Goal: Transaction & Acquisition: Purchase product/service

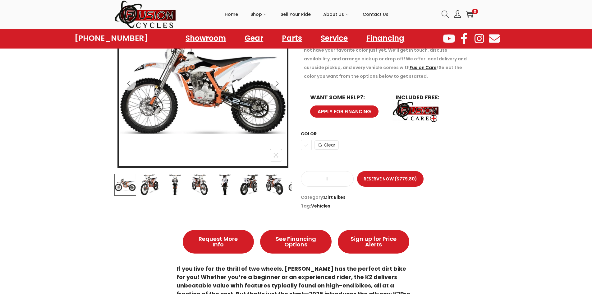
scroll to position [124, 0]
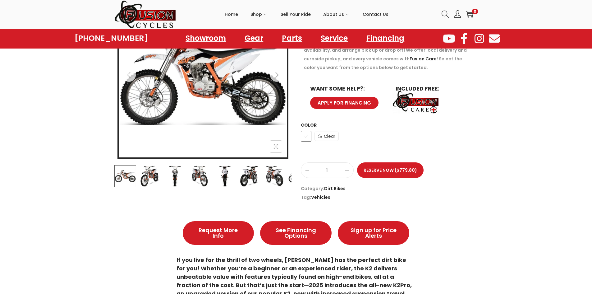
click at [141, 176] on img at bounding box center [150, 176] width 22 height 22
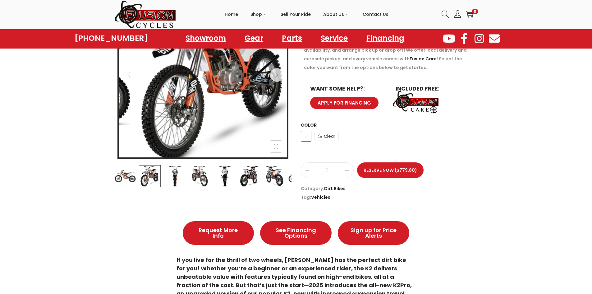
scroll to position [62, 0]
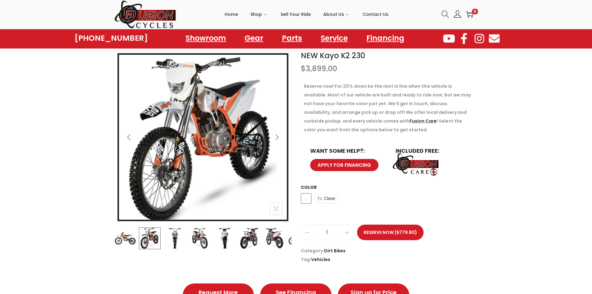
click at [276, 135] on icon "Next" at bounding box center [277, 137] width 6 height 6
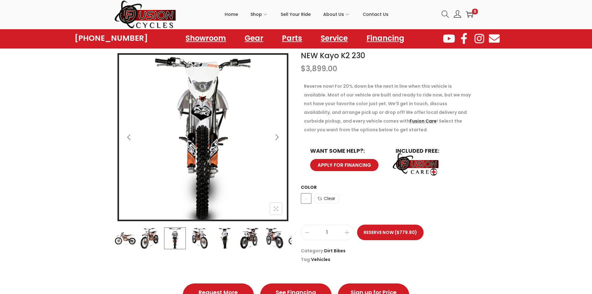
click at [276, 136] on icon "Next" at bounding box center [277, 137] width 6 height 6
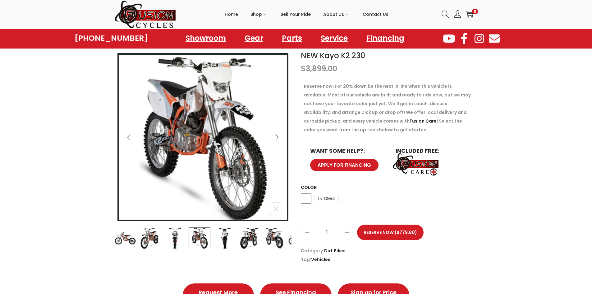
click at [276, 136] on icon "Next" at bounding box center [277, 137] width 6 height 6
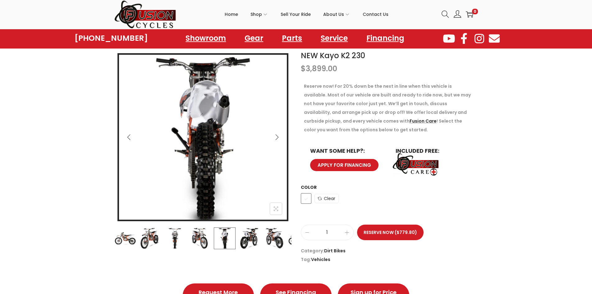
click at [276, 136] on icon "Next" at bounding box center [277, 137] width 6 height 6
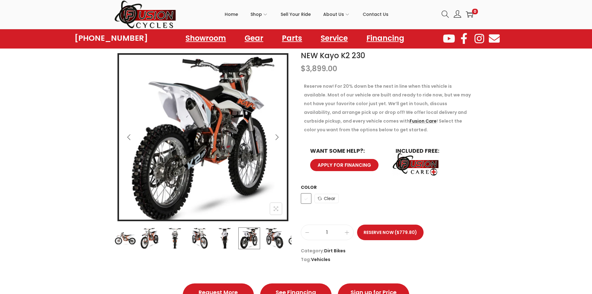
click at [276, 136] on icon "Next" at bounding box center [277, 137] width 6 height 6
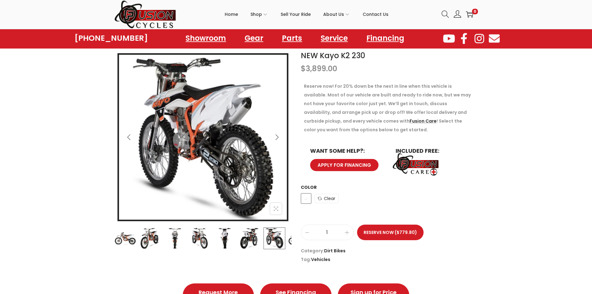
click at [276, 136] on icon "Next" at bounding box center [277, 137] width 6 height 6
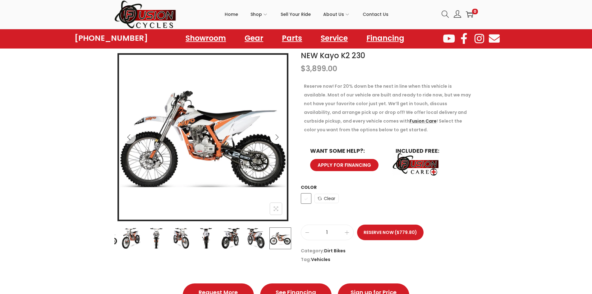
click at [276, 136] on icon "Next" at bounding box center [277, 137] width 6 height 6
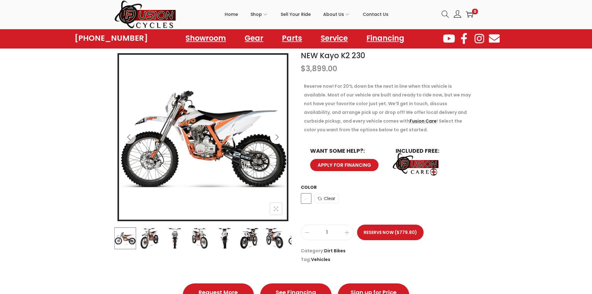
click at [276, 136] on icon "Next" at bounding box center [277, 137] width 6 height 6
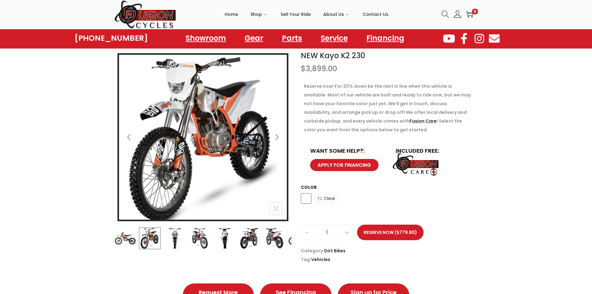
click at [276, 136] on icon "Next" at bounding box center [277, 137] width 6 height 6
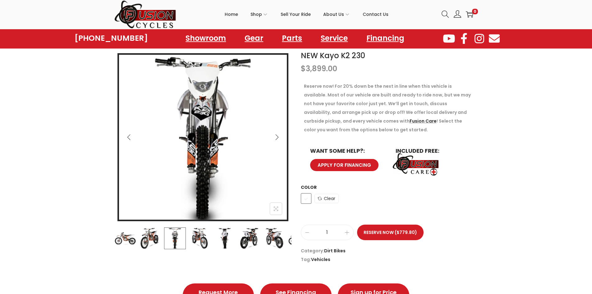
click at [276, 136] on icon "Next" at bounding box center [277, 137] width 6 height 6
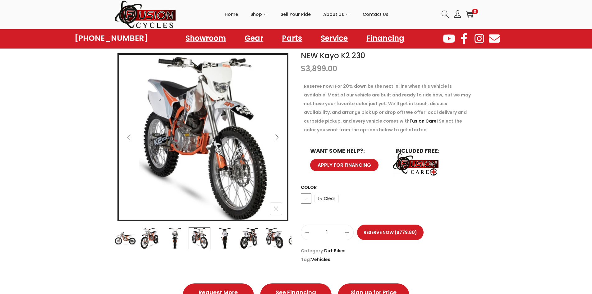
click at [276, 136] on icon "Next" at bounding box center [277, 137] width 6 height 6
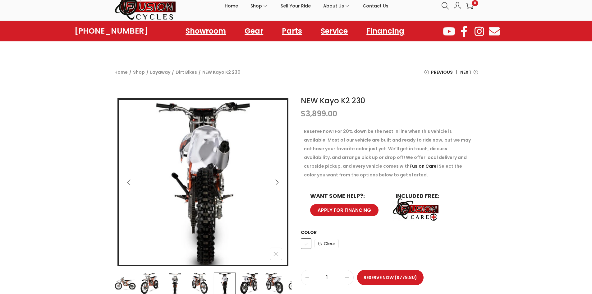
scroll to position [0, 0]
